Goal: Navigation & Orientation: Find specific page/section

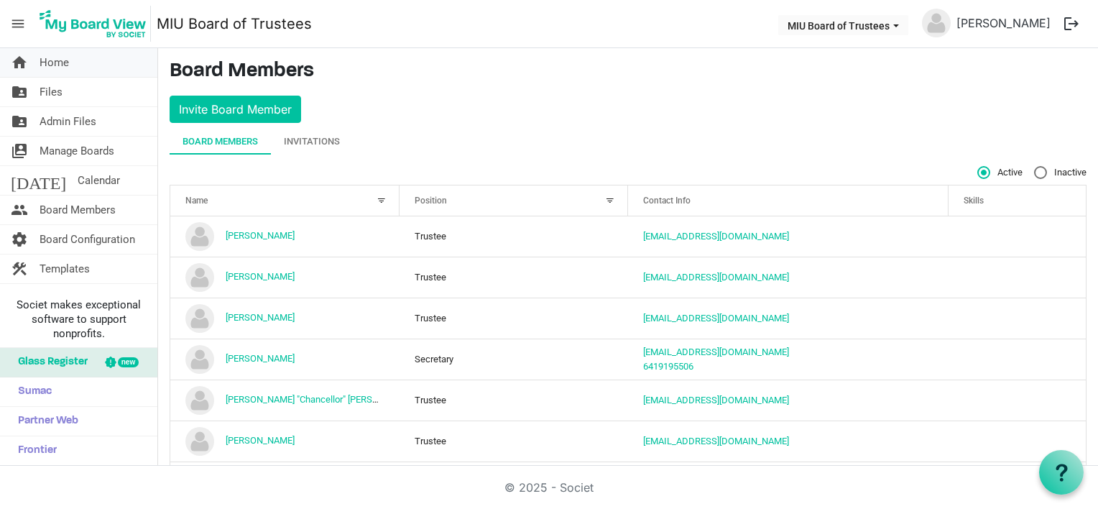
click at [60, 65] on span "Home" at bounding box center [54, 62] width 29 height 29
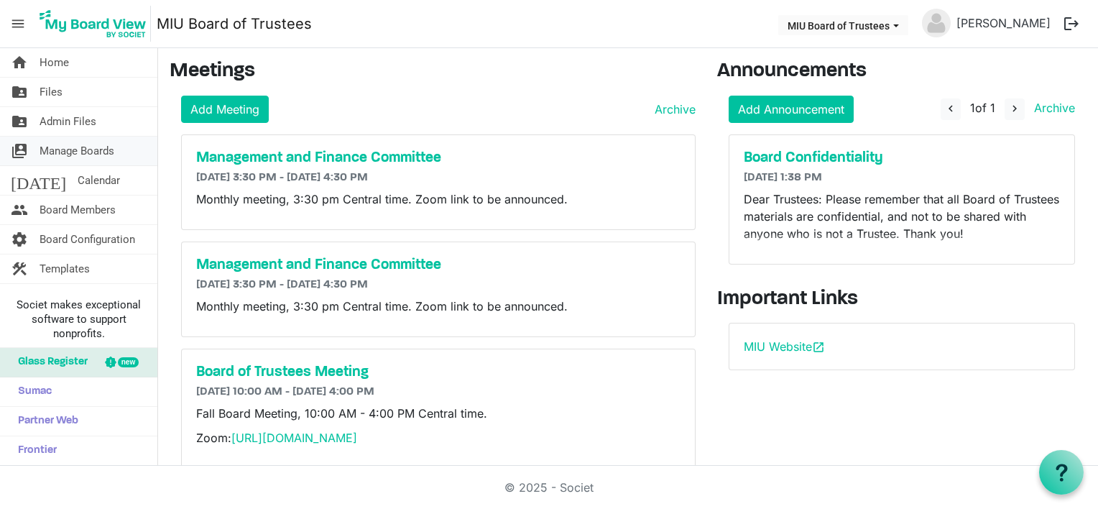
click at [101, 157] on span "Manage Boards" at bounding box center [77, 150] width 75 height 29
